Goal: Transaction & Acquisition: Purchase product/service

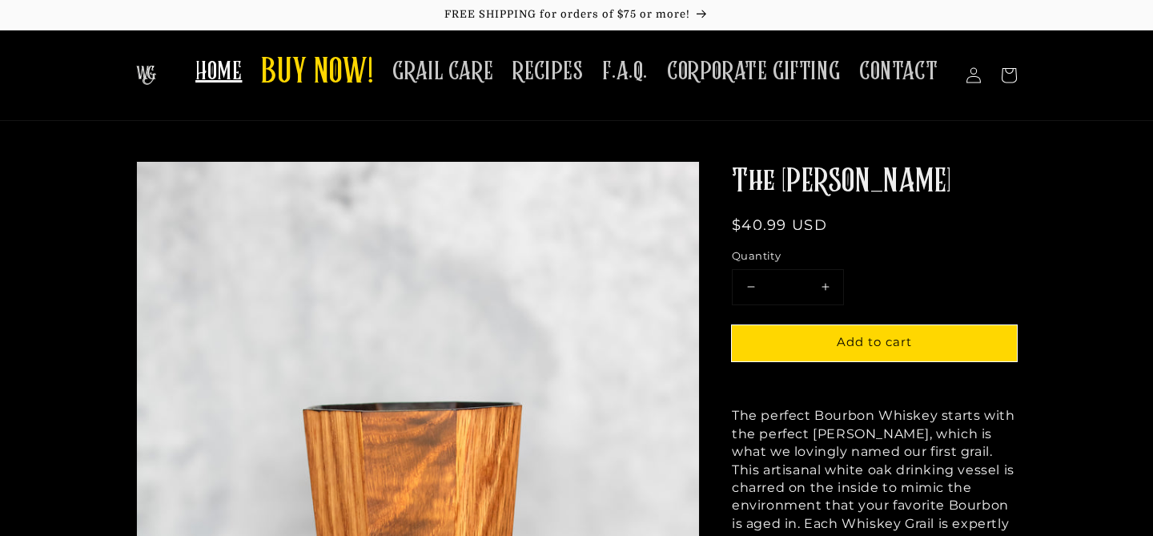
click at [226, 76] on span "HOME" at bounding box center [218, 71] width 46 height 31
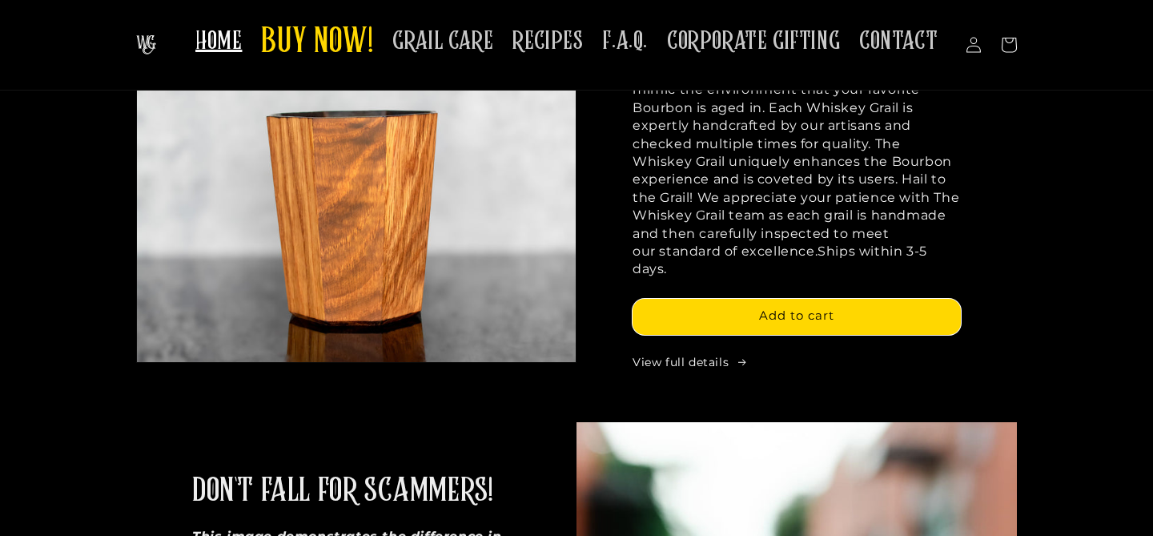
scroll to position [83, 0]
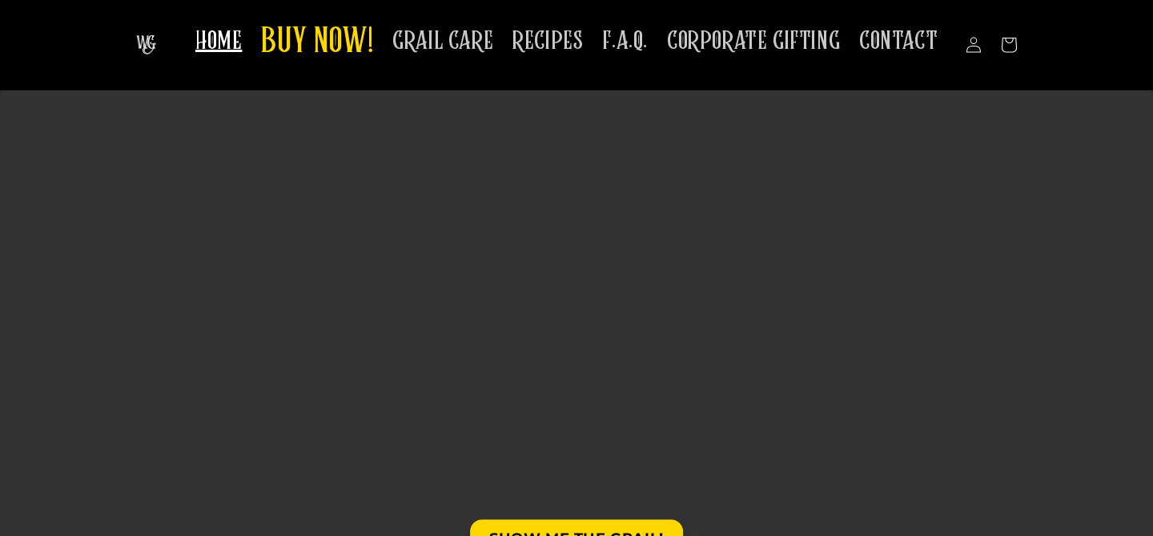
click at [152, 43] on img at bounding box center [146, 44] width 20 height 19
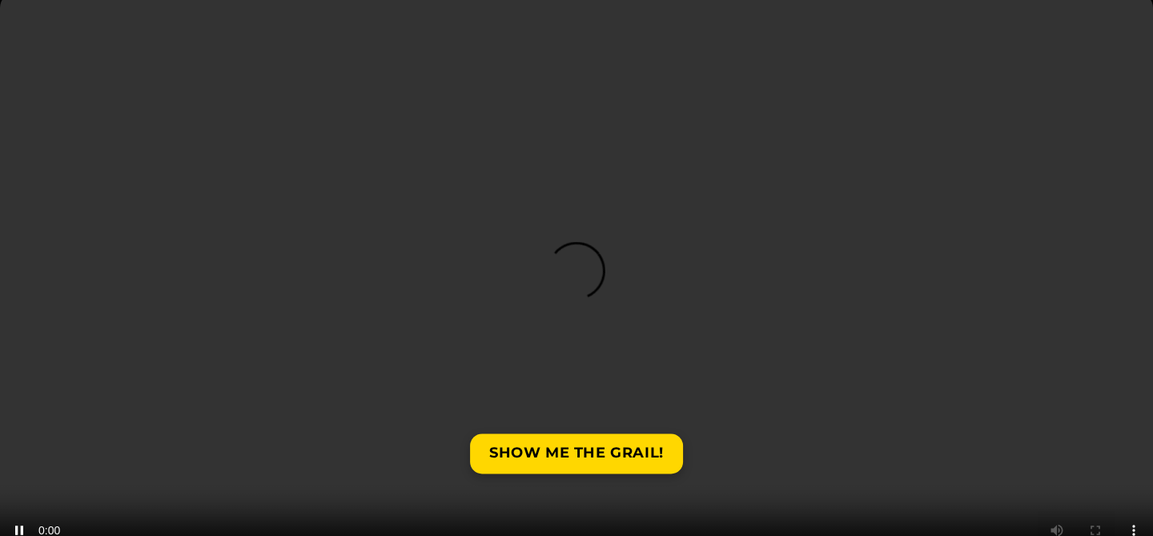
scroll to position [196, 0]
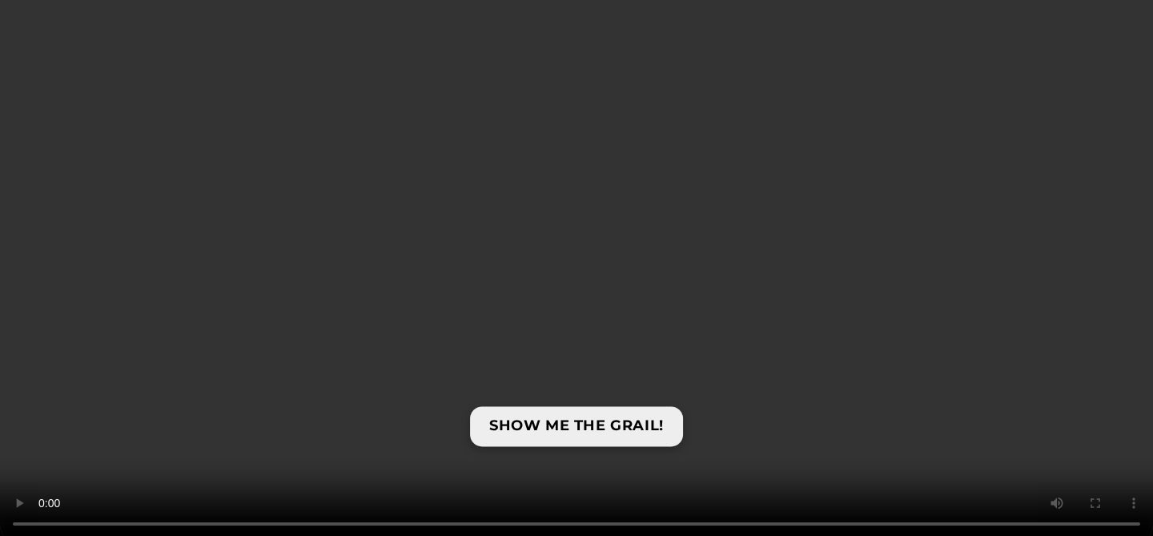
click at [607, 423] on link "SHOW ME THE GRAIL!" at bounding box center [576, 426] width 213 height 39
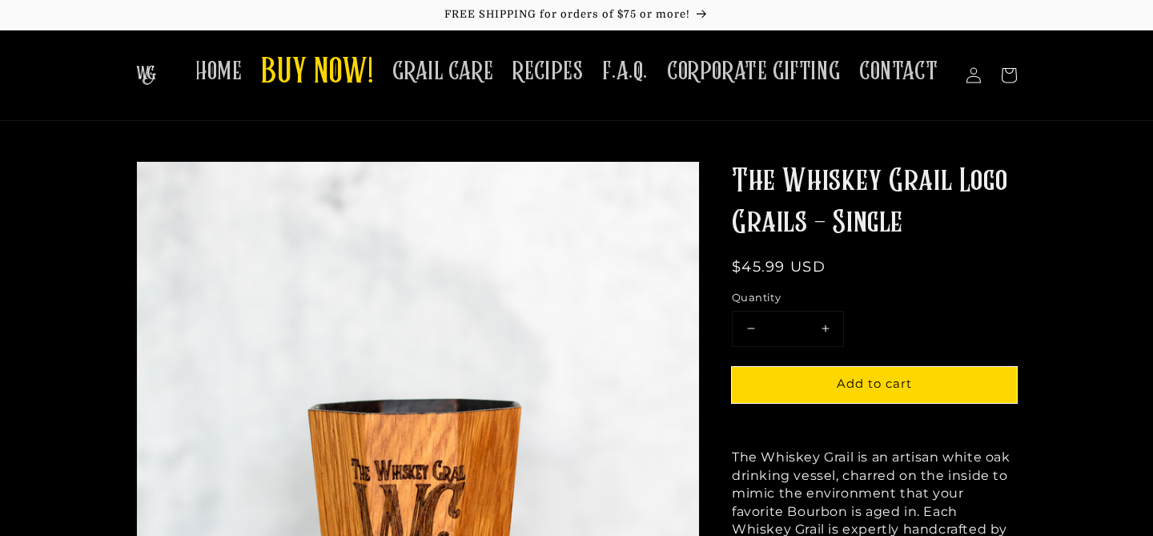
click at [141, 74] on img at bounding box center [146, 75] width 20 height 19
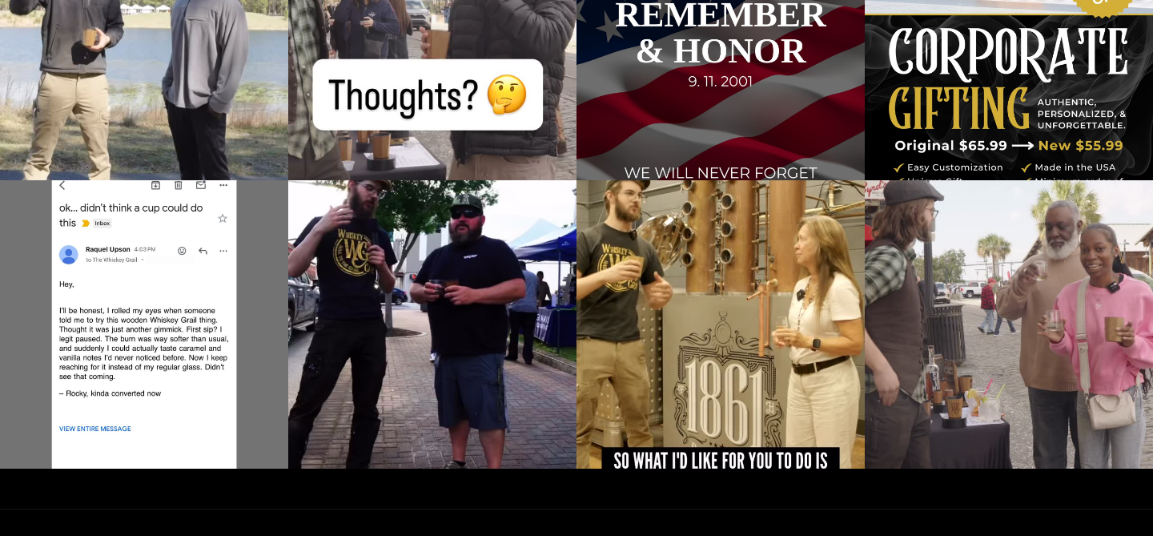
scroll to position [3037, 0]
